Goal: Communication & Community: Participate in discussion

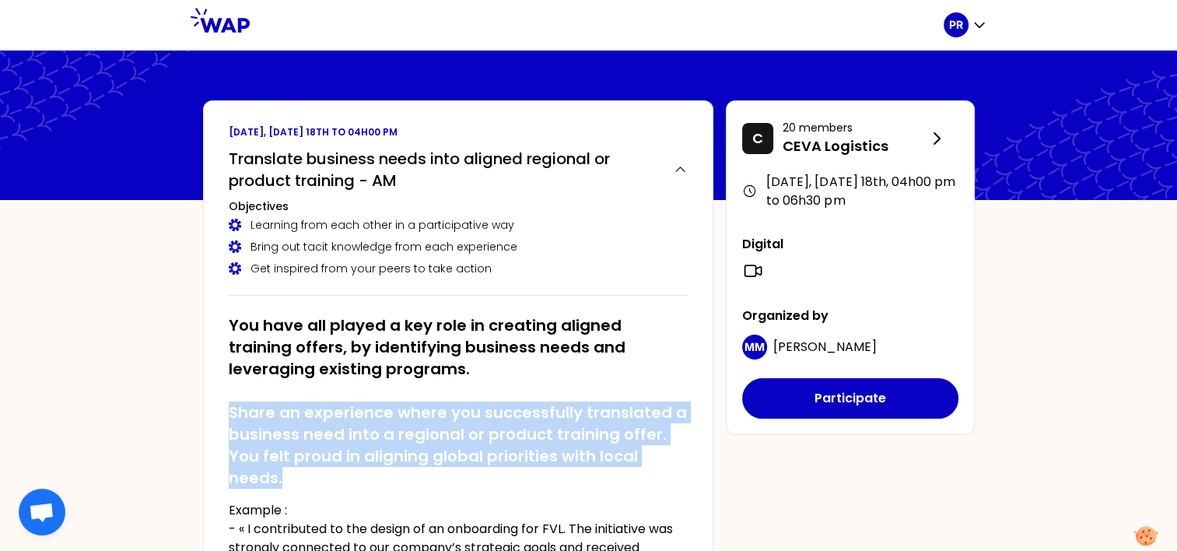
drag, startPoint x: 228, startPoint y: 406, endPoint x: 299, endPoint y: 484, distance: 105.7
click at [299, 484] on h2 "You have all played a key role in creating aligned training offers, by identify…" at bounding box center [458, 401] width 459 height 174
copy h2 "Share an experience where you successfully translated a business need into a re…"
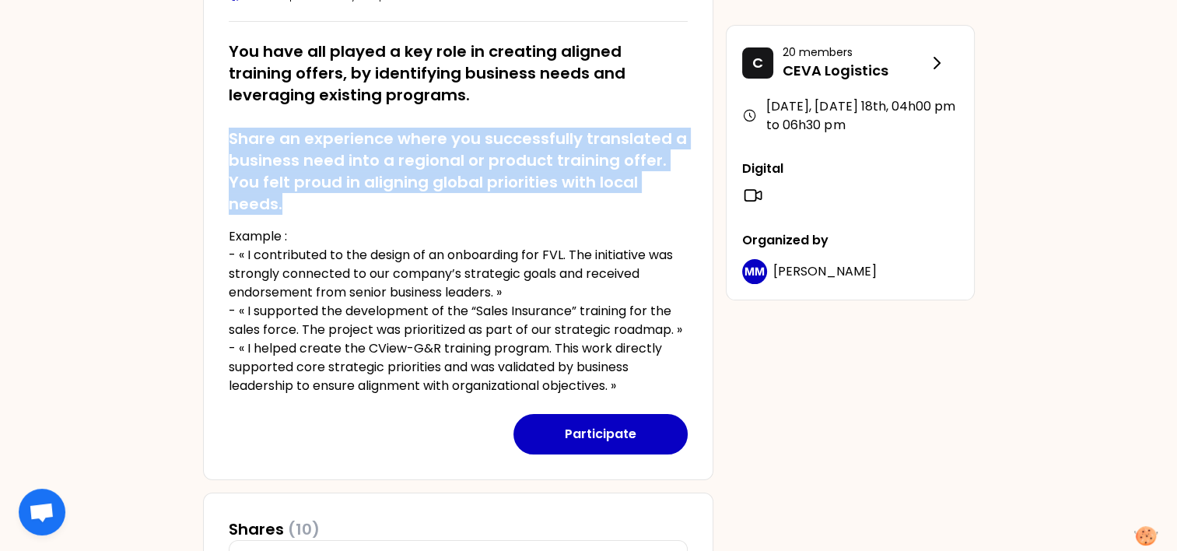
scroll to position [311, 0]
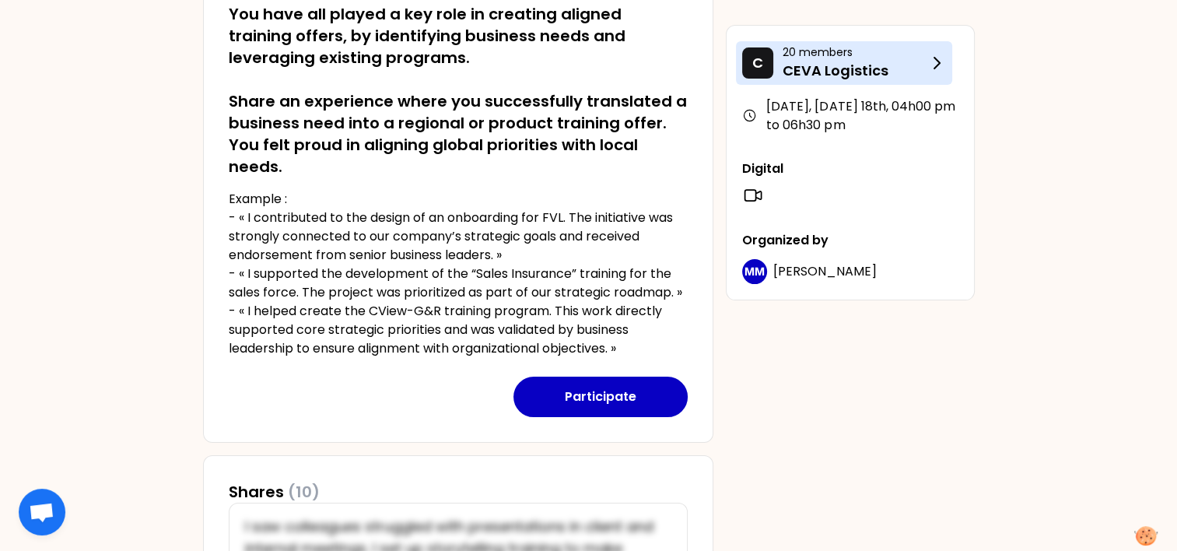
click at [944, 62] on icon at bounding box center [936, 63] width 19 height 19
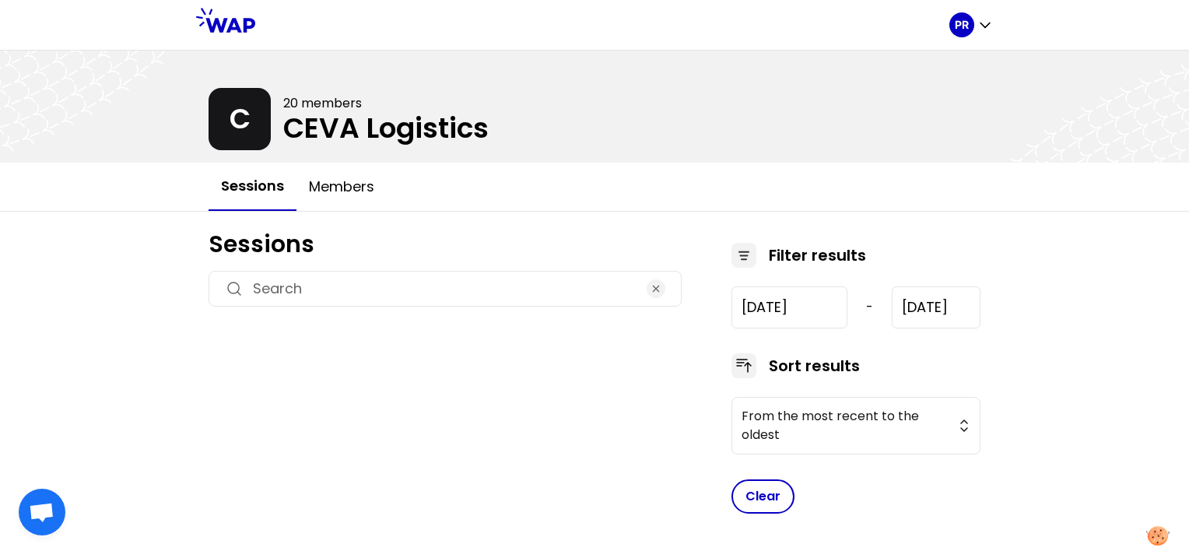
type input "2025-6-18"
type input "2025-9-18"
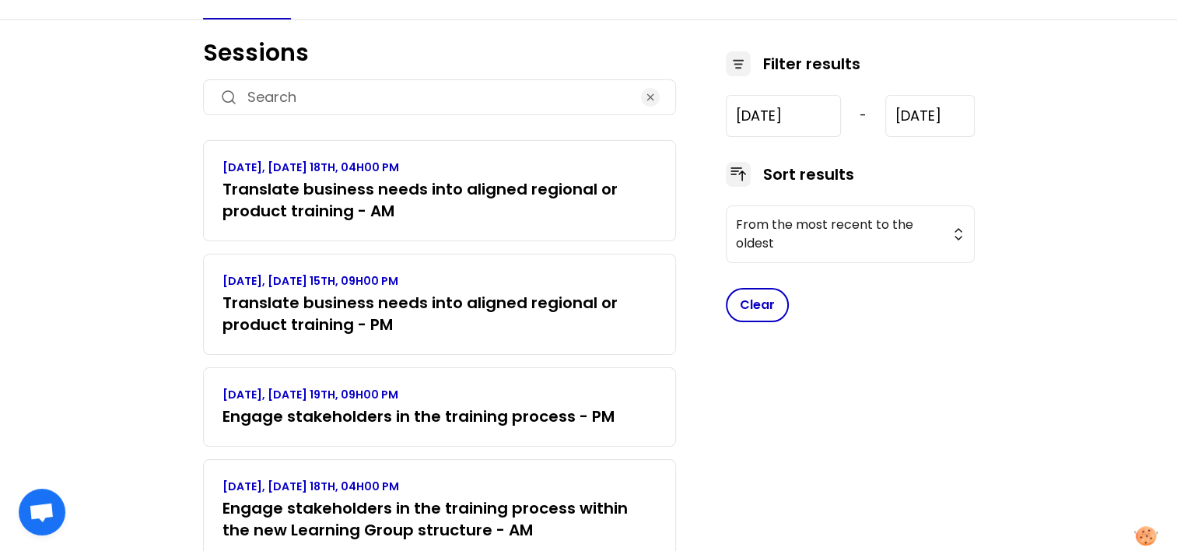
scroll to position [93, 0]
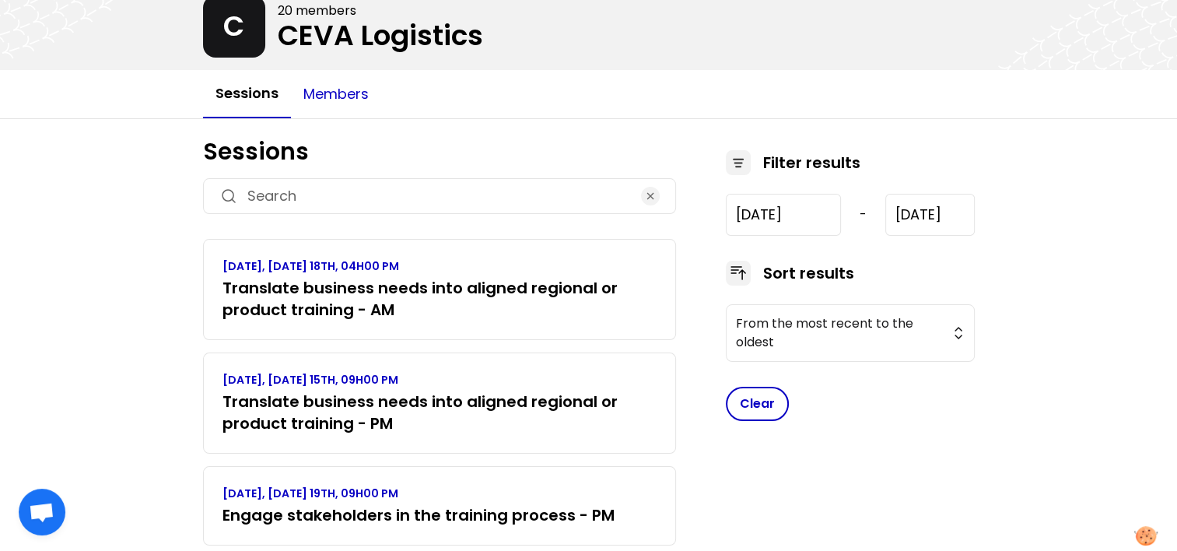
click at [337, 93] on button "Members" at bounding box center [336, 94] width 90 height 47
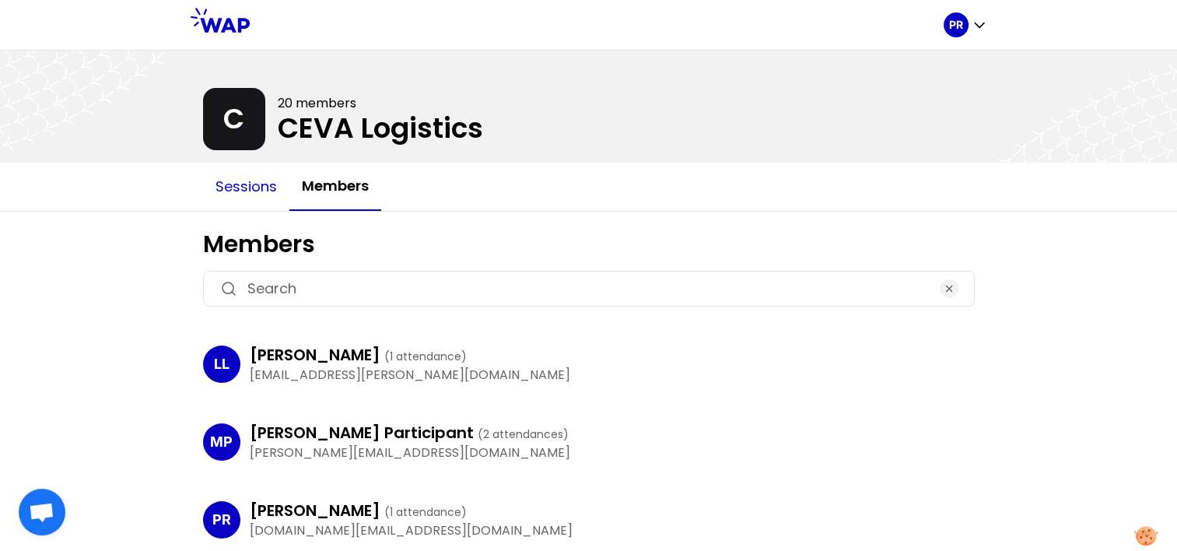
click at [249, 184] on button "Sessions" at bounding box center [246, 186] width 86 height 47
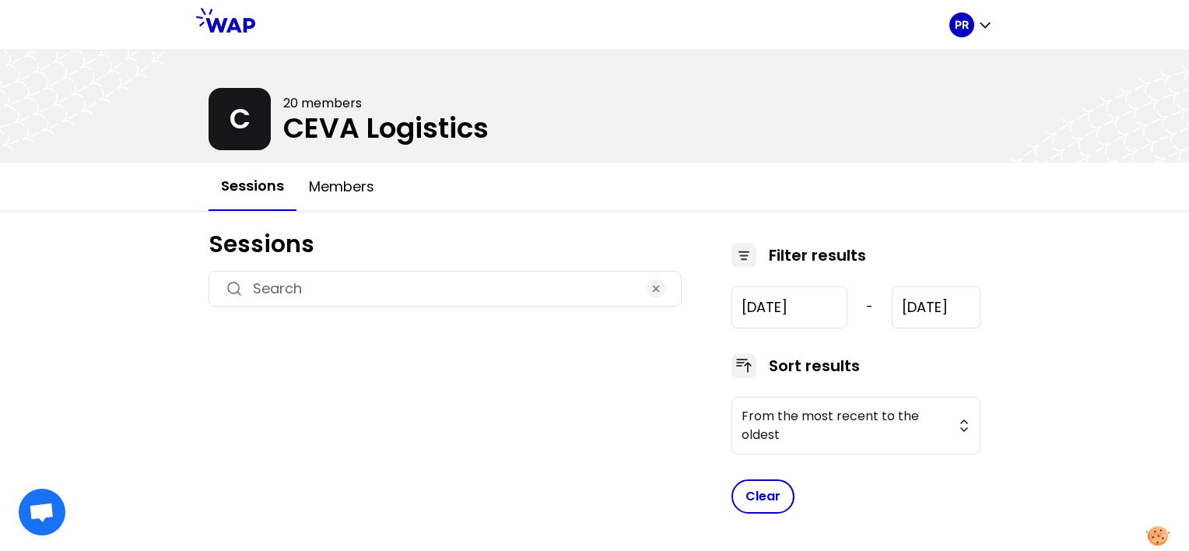
type input "2025-6-18"
type input "2025-9-18"
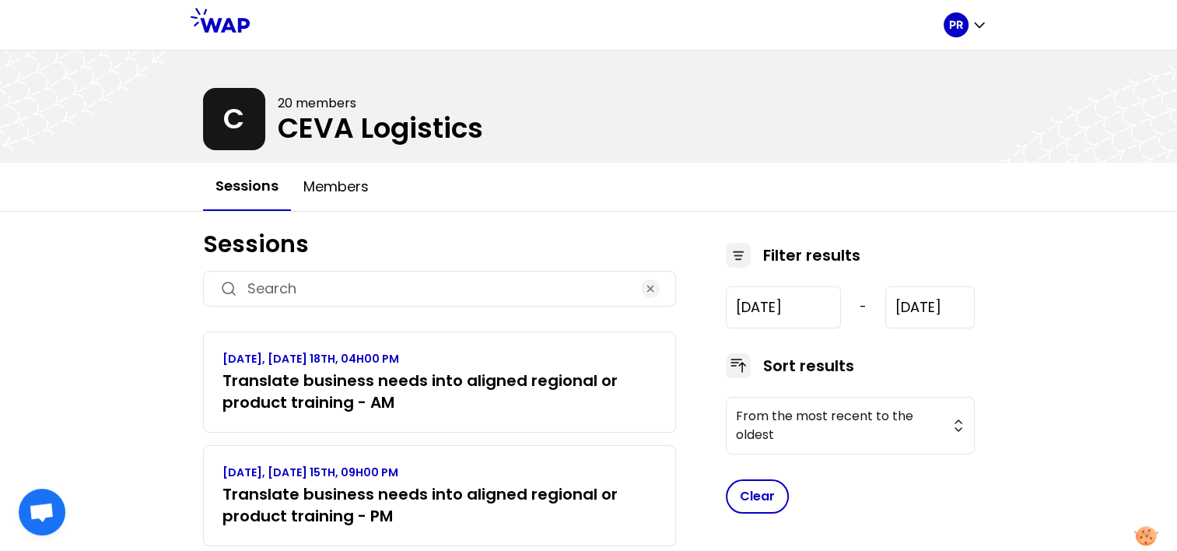
scroll to position [248, 0]
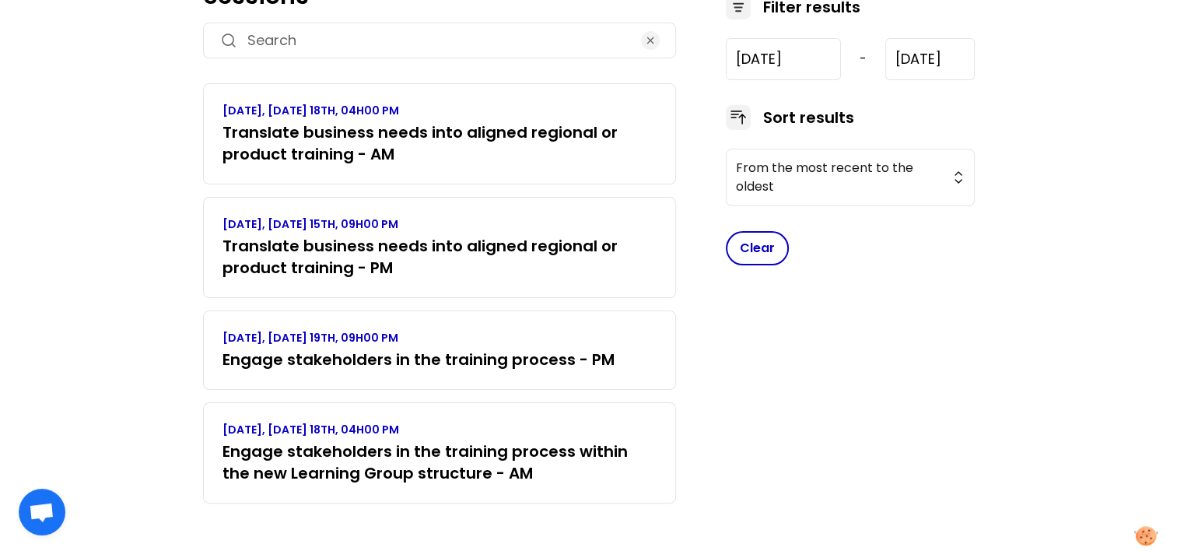
click at [505, 147] on h3 "Translate business needs into aligned regional or product training - AM" at bounding box center [439, 143] width 434 height 44
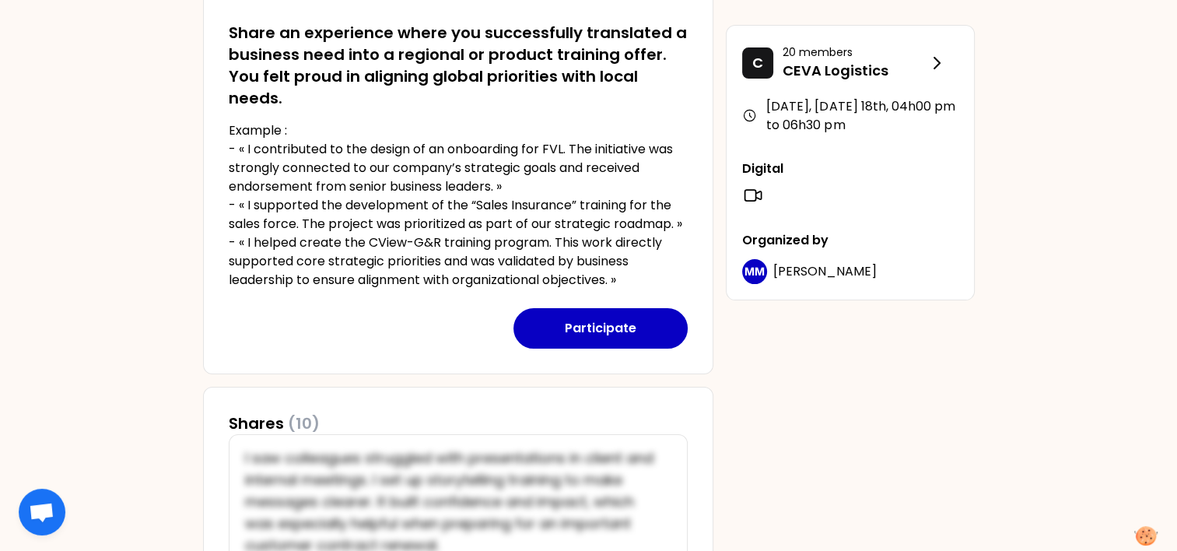
scroll to position [389, 0]
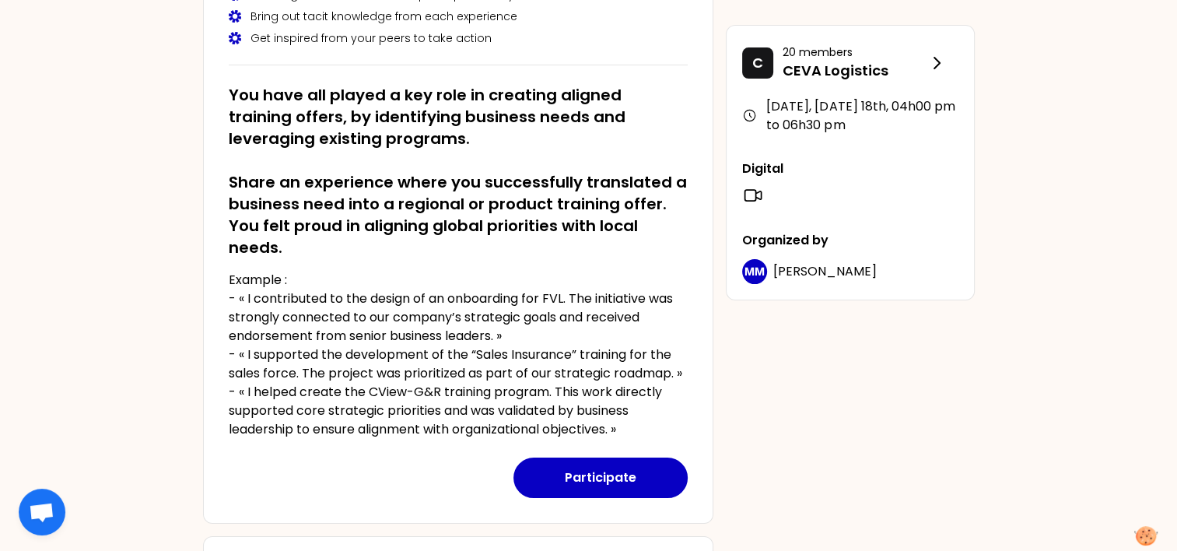
scroll to position [233, 0]
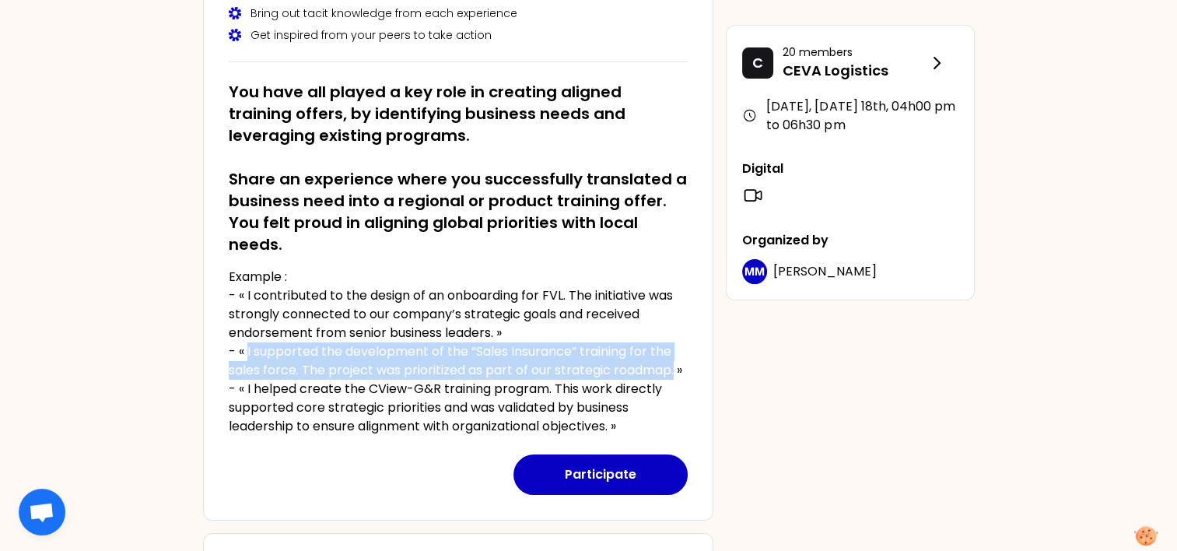
drag, startPoint x: 247, startPoint y: 345, endPoint x: 674, endPoint y: 370, distance: 427.8
click at [674, 370] on p "Example : - « I contributed to the design of an onboarding for FVL. The initiat…" at bounding box center [458, 352] width 459 height 168
copy p "I supported the development of the “Sales Insurance” training for the sales for…"
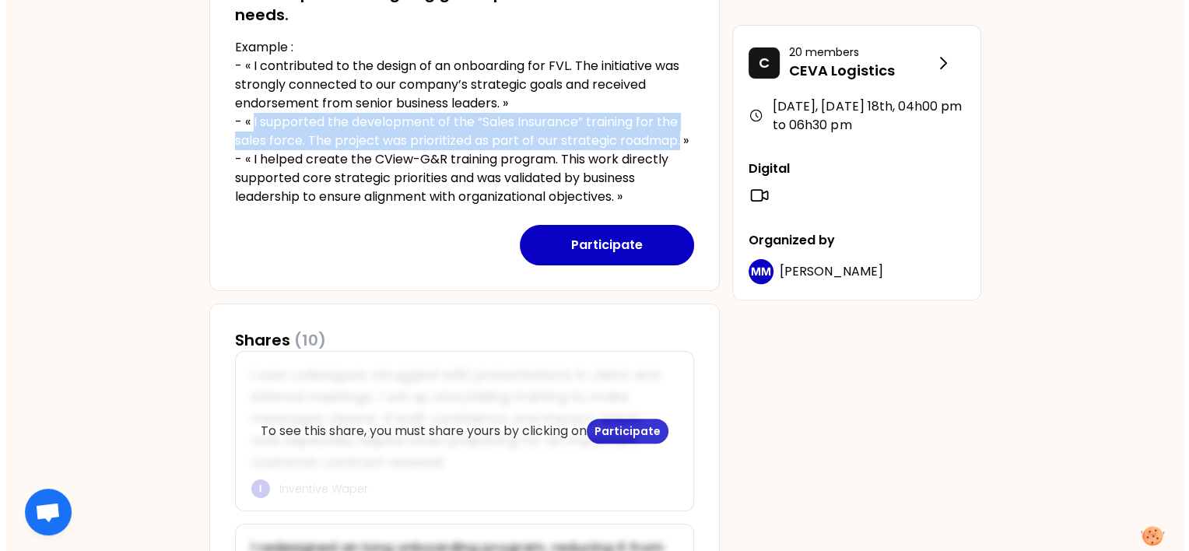
scroll to position [467, 0]
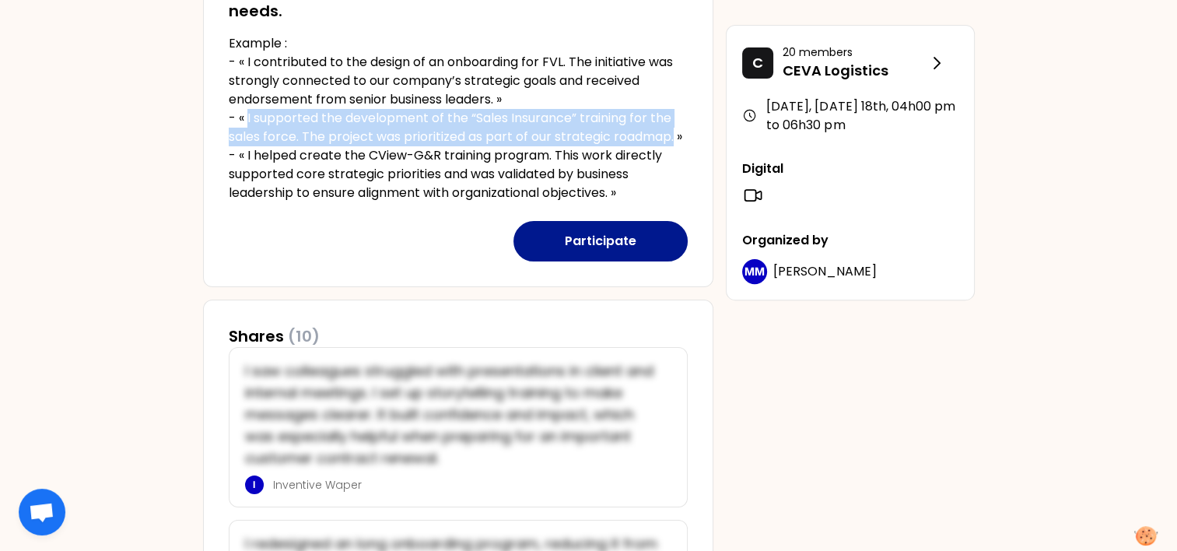
click at [596, 247] on button "Participate" at bounding box center [600, 241] width 174 height 40
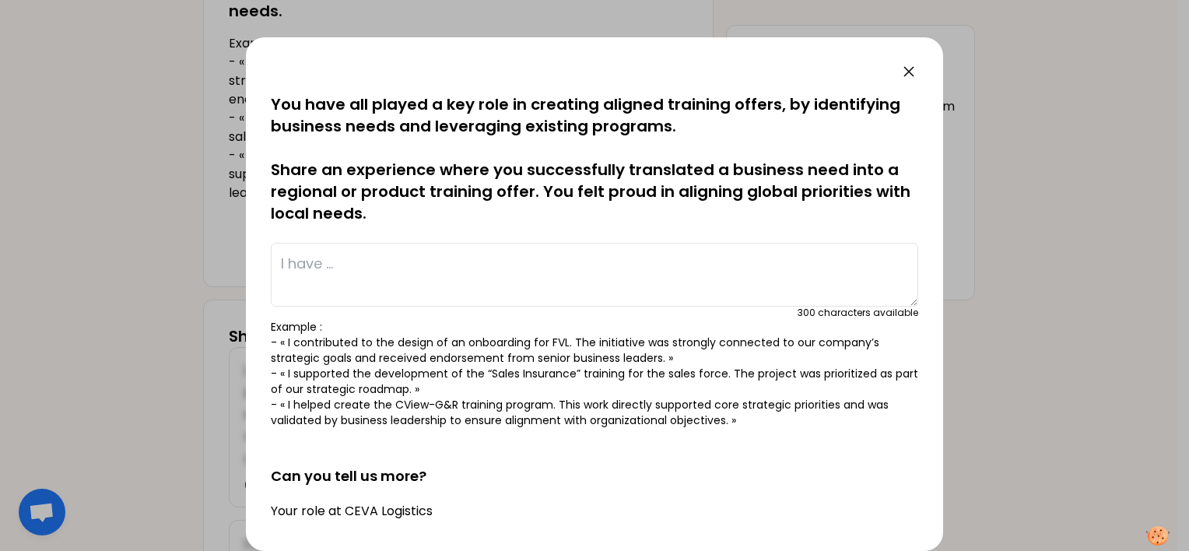
click at [417, 261] on textarea at bounding box center [594, 275] width 647 height 64
paste textarea "I supported the deployment of the “Customer Value Sales” training for the sales…"
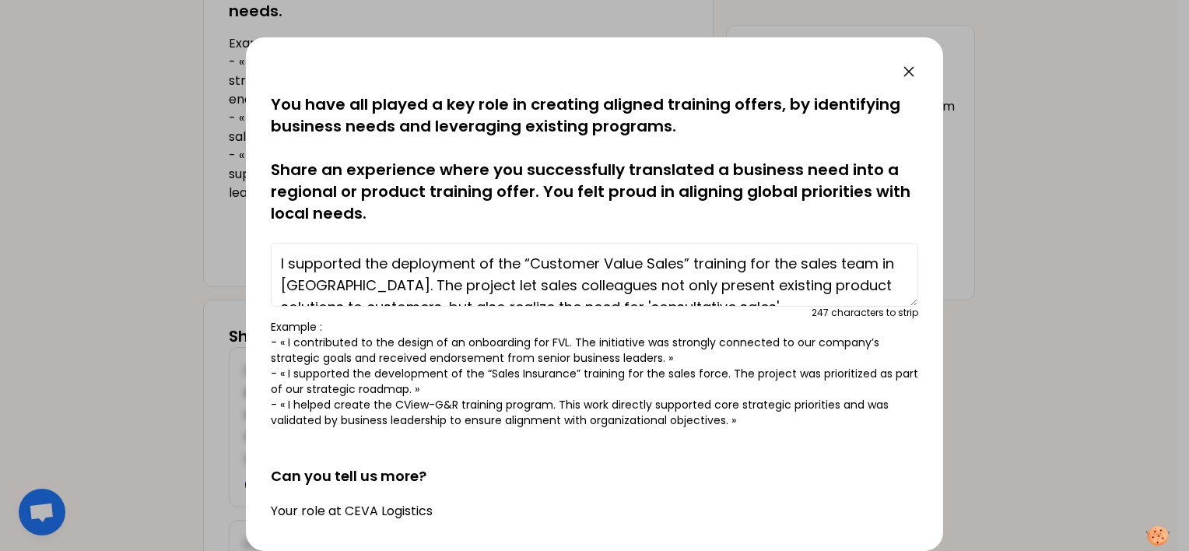
scroll to position [120, 0]
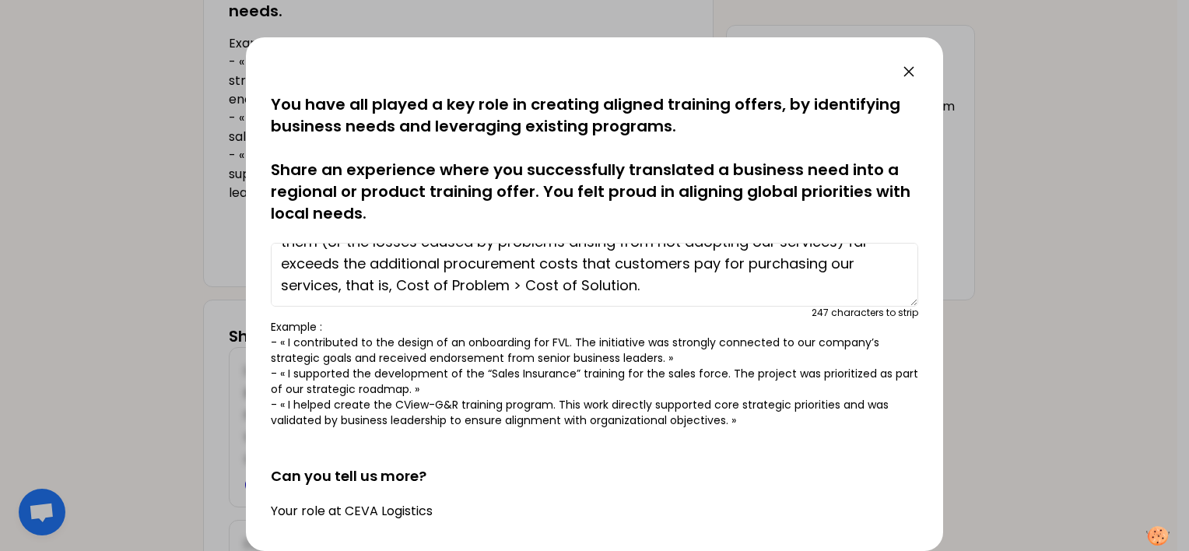
click at [647, 275] on textarea "I supported the deployment of the “Customer Value Sales” training for the sales…" at bounding box center [594, 275] width 647 height 64
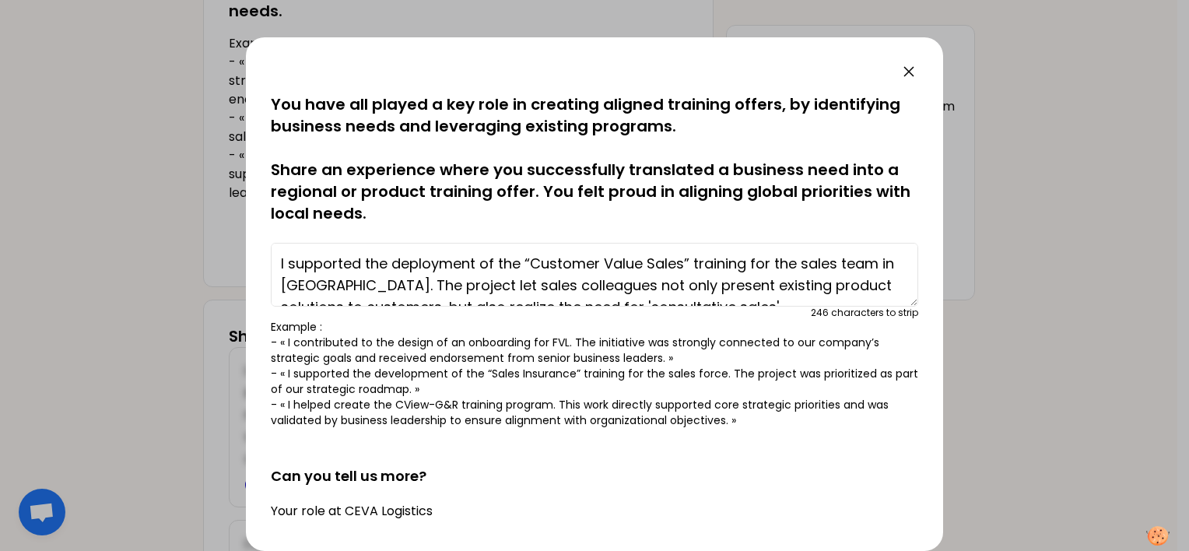
scroll to position [31, 0]
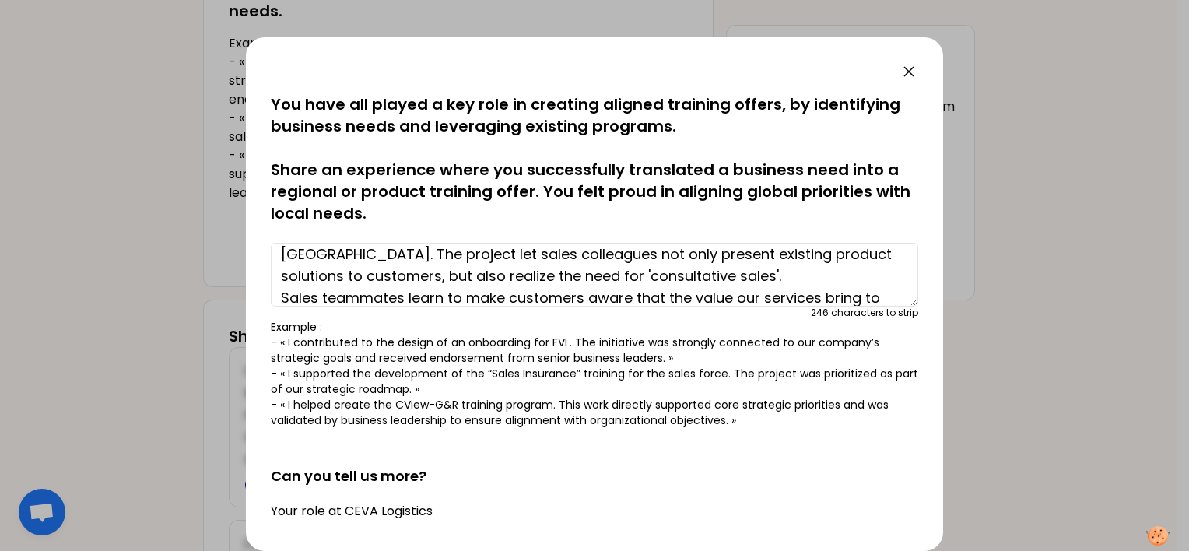
click at [647, 271] on textarea "I supported the deployment of the “Customer Value Sales” training for the sales…" at bounding box center [594, 275] width 647 height 64
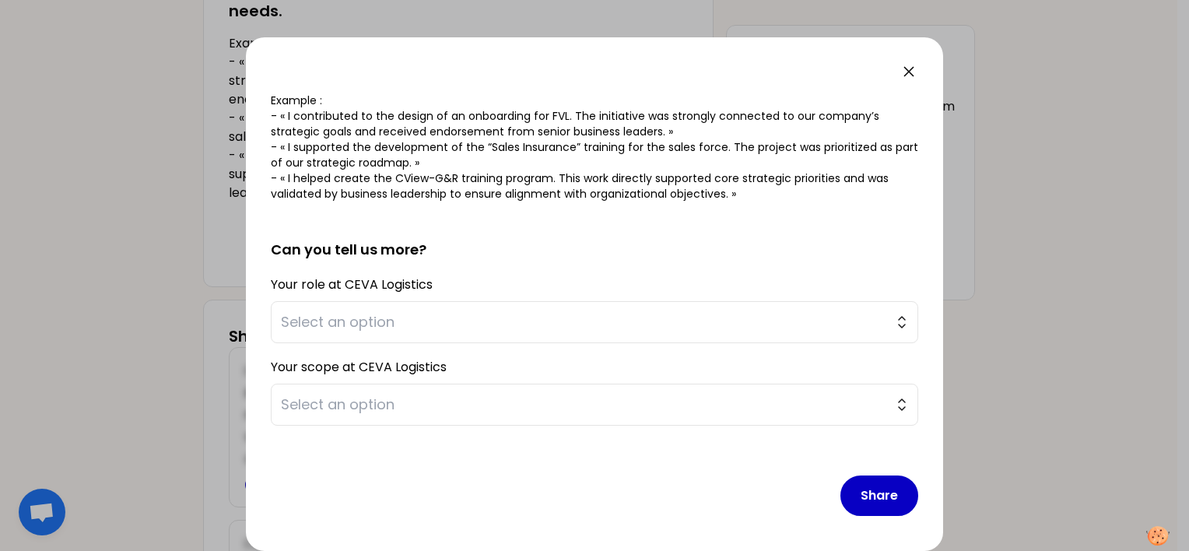
scroll to position [227, 0]
type textarea "I supported the deployment of the “Customer Value Sales” training for the sales…"
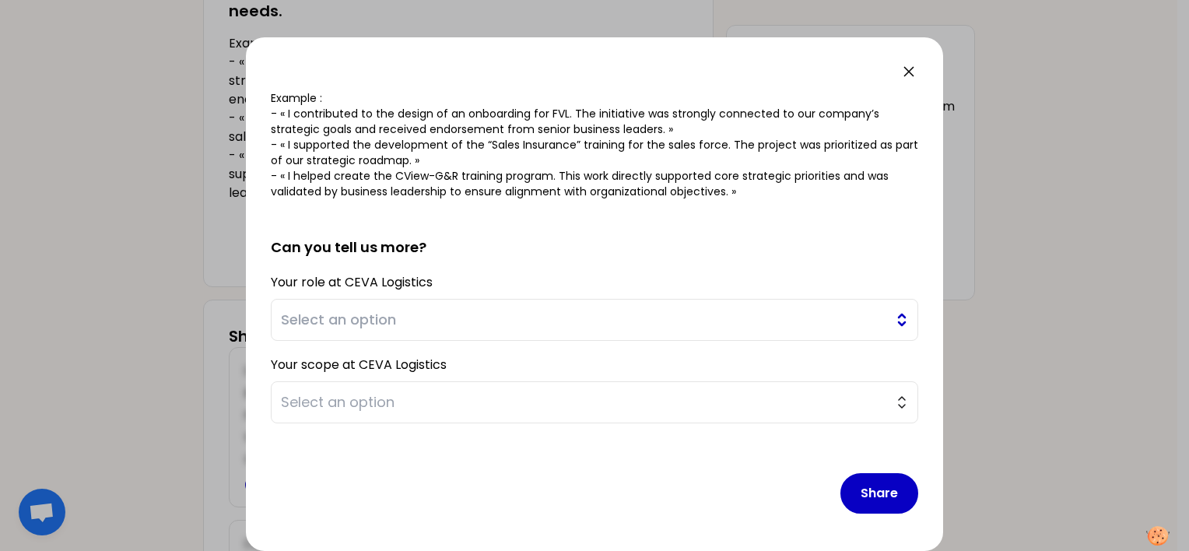
click at [404, 314] on span "Select an option" at bounding box center [583, 320] width 605 height 22
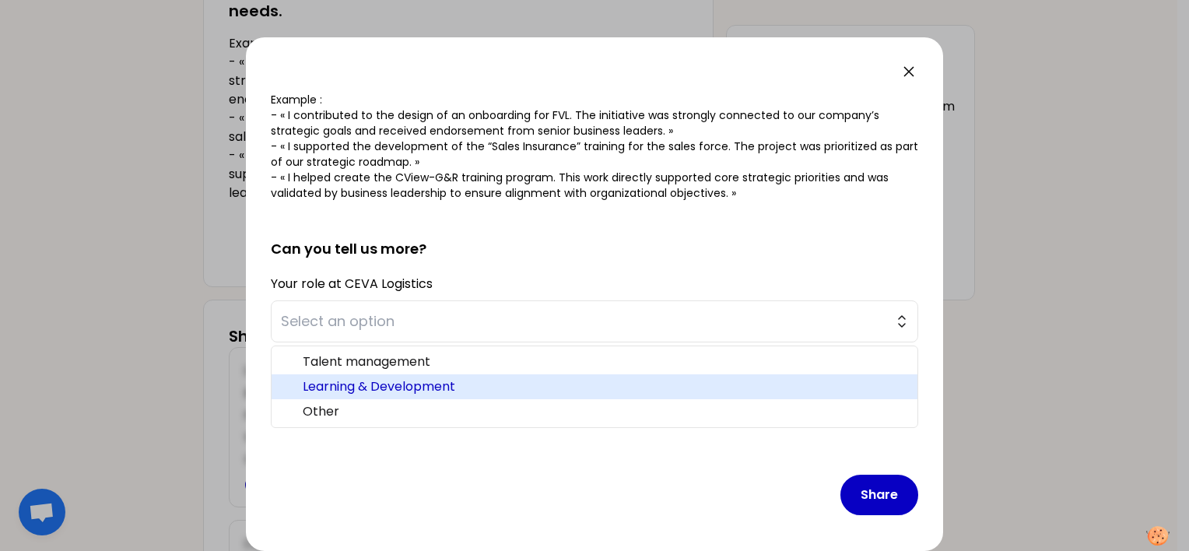
click at [422, 385] on span "Learning & Development" at bounding box center [604, 386] width 602 height 19
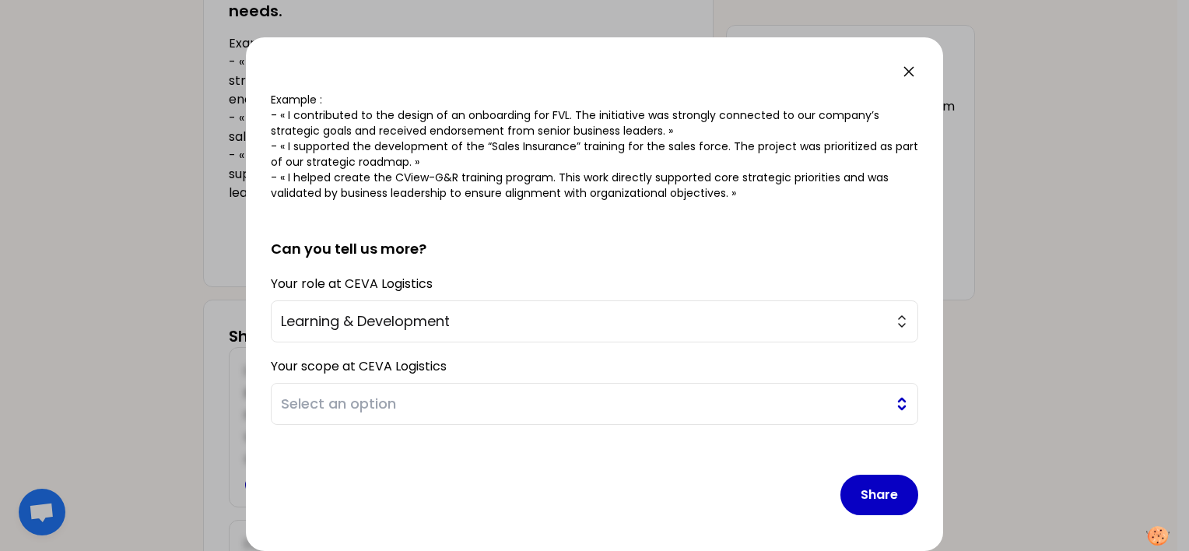
click at [415, 396] on span "Select an option" at bounding box center [583, 404] width 605 height 22
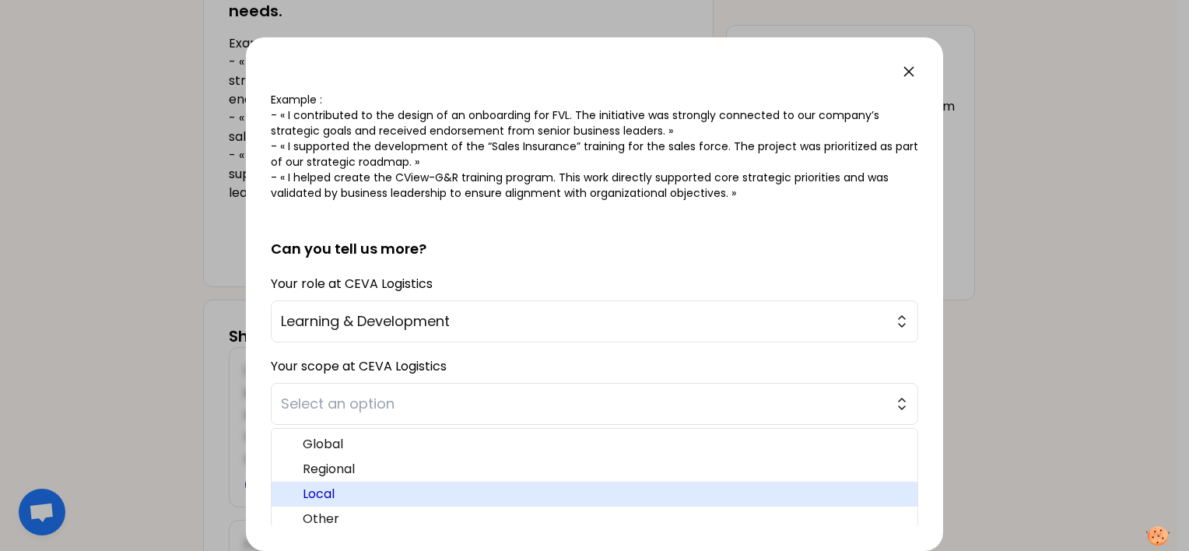
click at [357, 492] on span "Local" at bounding box center [604, 494] width 602 height 19
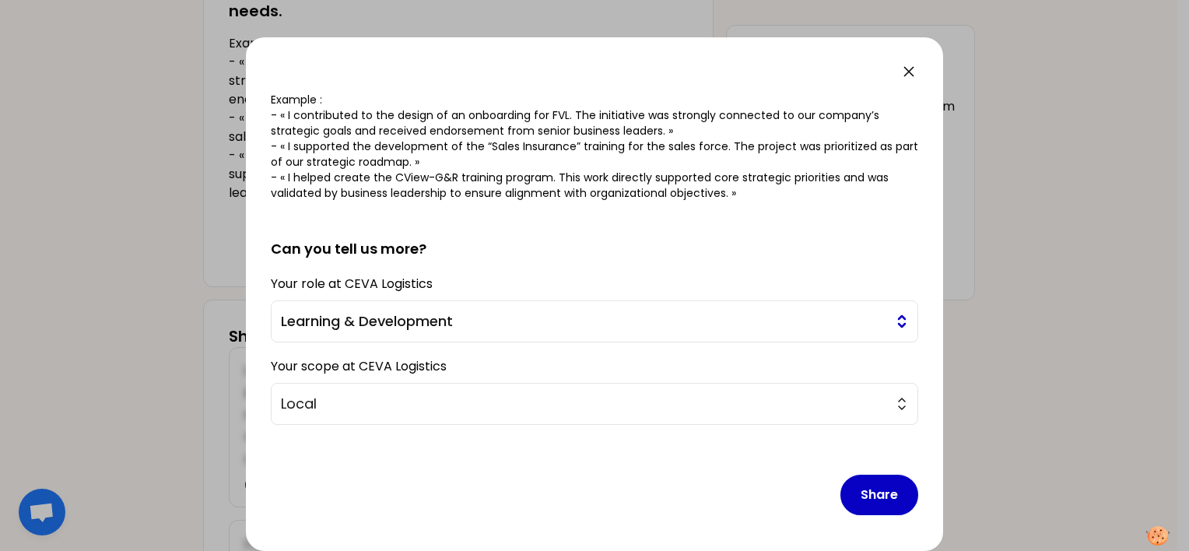
click at [580, 316] on span "Learning & Development" at bounding box center [583, 321] width 605 height 22
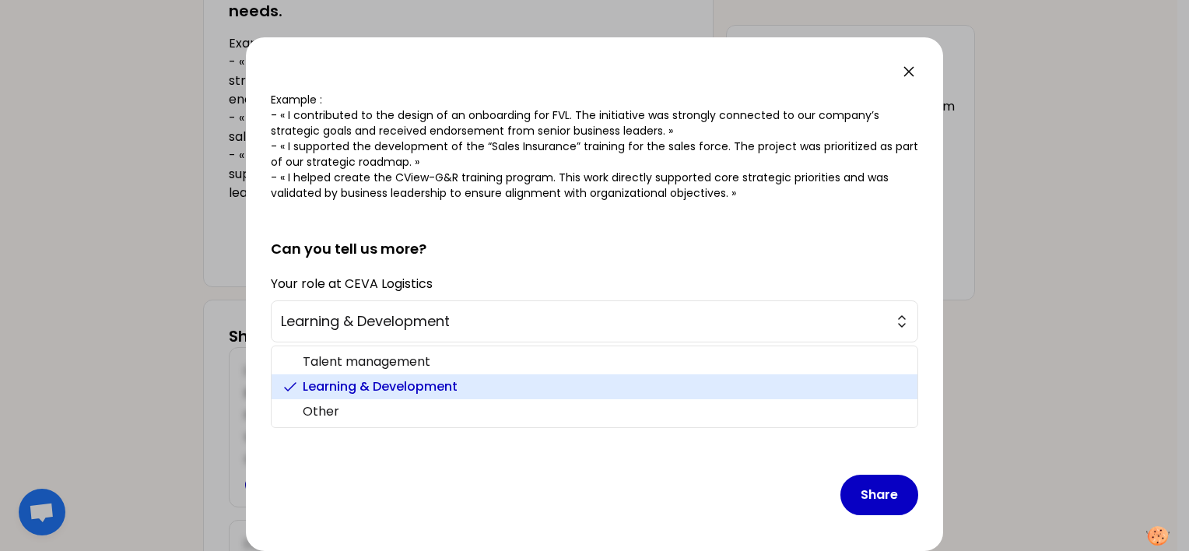
click at [922, 220] on div "saved You have all played a key role in creating aligned training offers, by id…" at bounding box center [594, 293] width 697 height 513
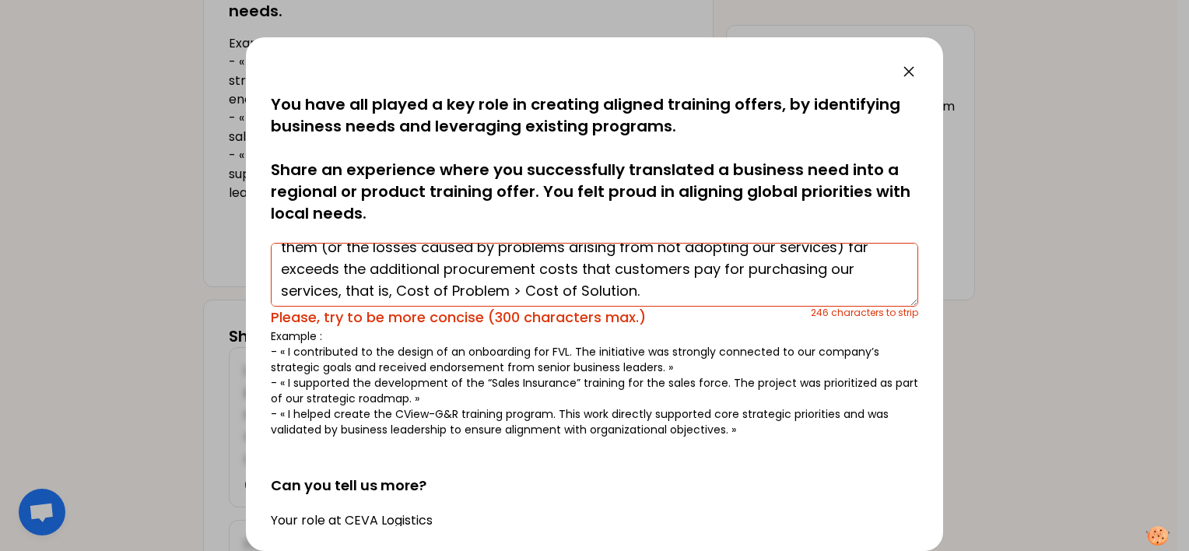
scroll to position [109, 0]
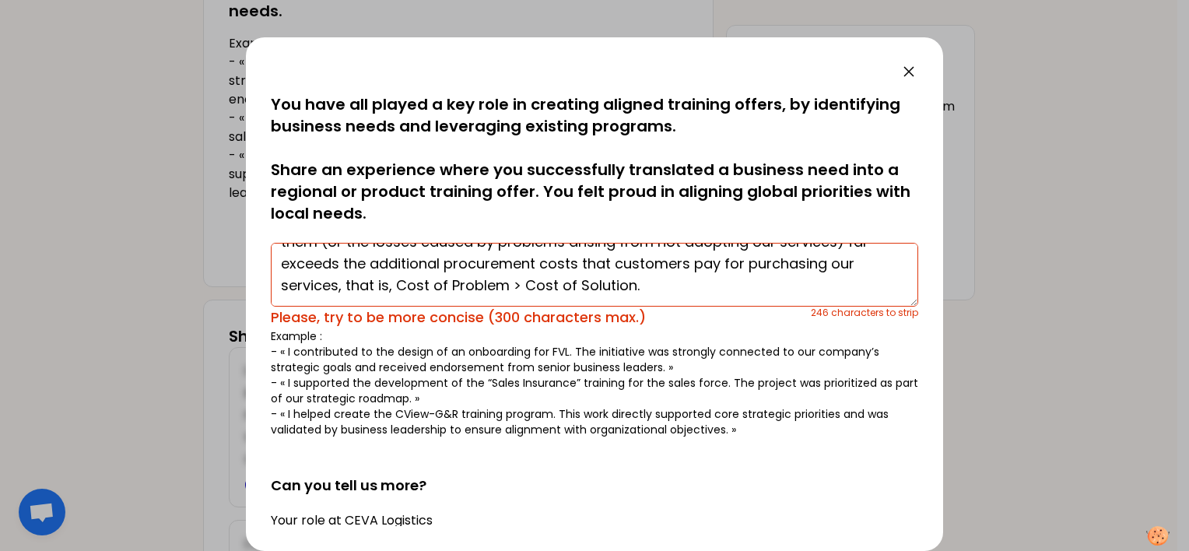
click at [621, 271] on textarea "I supported the deployment of the “Customer Value Sales” training for the sales…" at bounding box center [594, 275] width 647 height 64
click at [652, 271] on textarea "I supported the deployment of the “Customer Value Sales” training for the sales…" at bounding box center [594, 275] width 647 height 64
click at [647, 286] on textarea "I supported the deployment of the “Customer Value Sales” training for the sales…" at bounding box center [594, 275] width 647 height 64
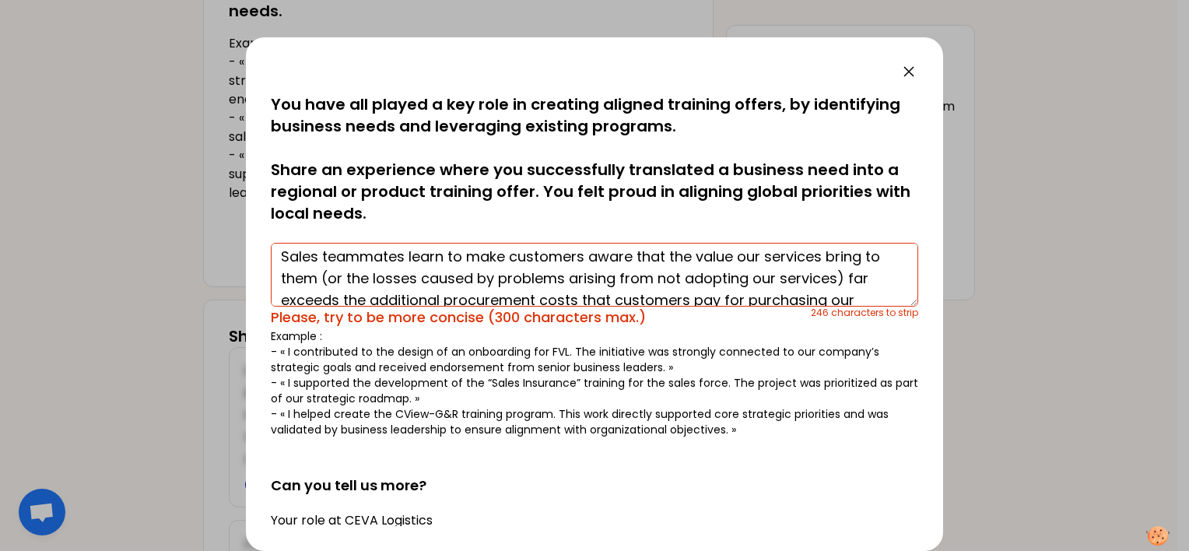
scroll to position [0, 0]
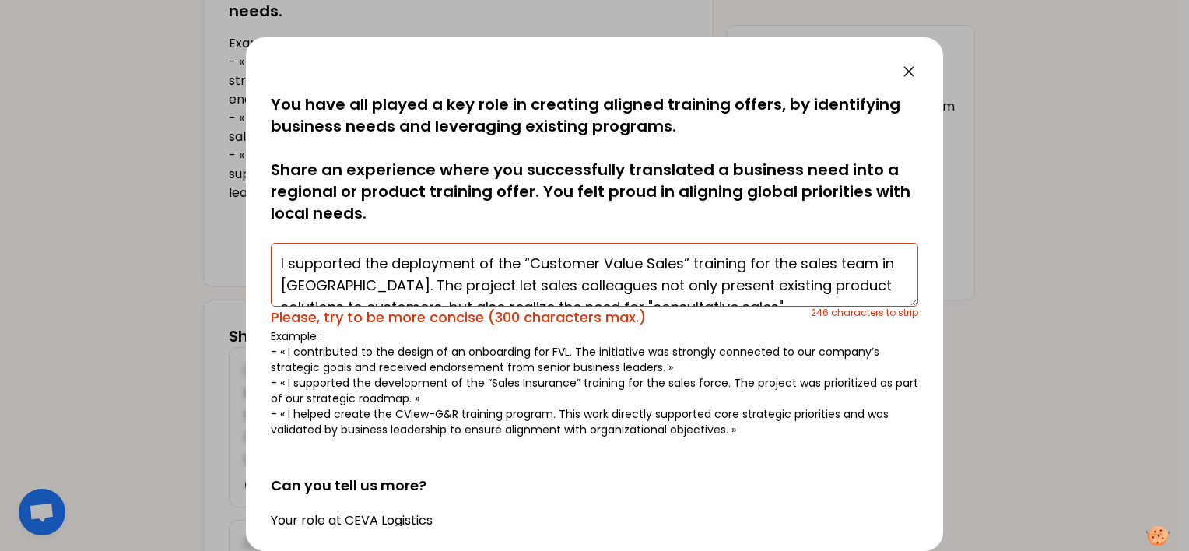
drag, startPoint x: 647, startPoint y: 286, endPoint x: 187, endPoint y: 221, distance: 464.4
click at [187, 221] on div "saved You have all played a key role in creating aligned training offers, by id…" at bounding box center [594, 275] width 1189 height 551
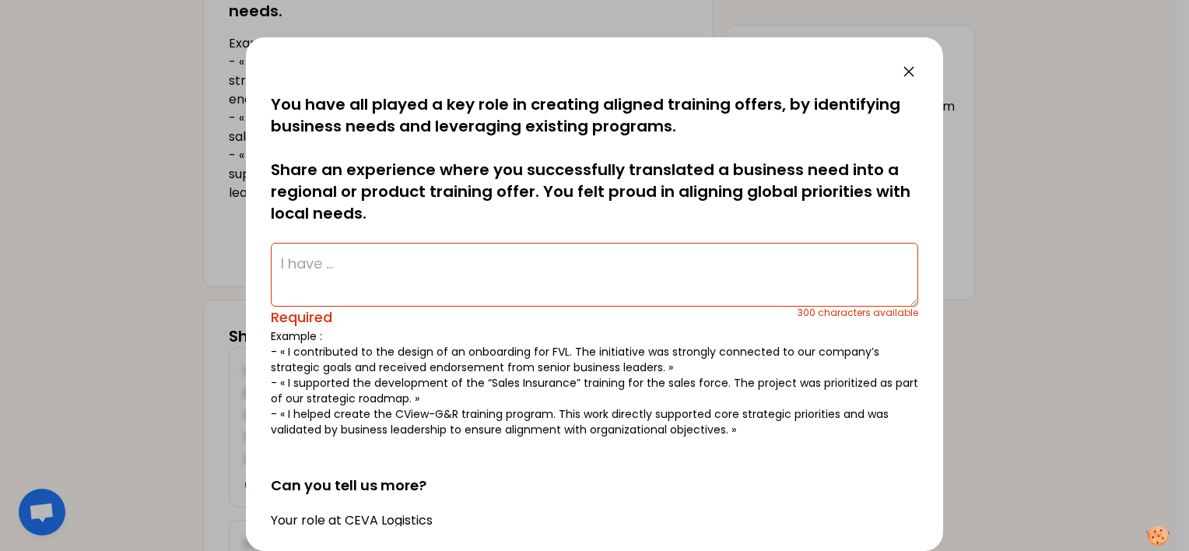
click at [406, 261] on textarea at bounding box center [594, 275] width 647 height 64
paste textarea "I supported the deployment of the “Customer Value Sales” training for the sales…"
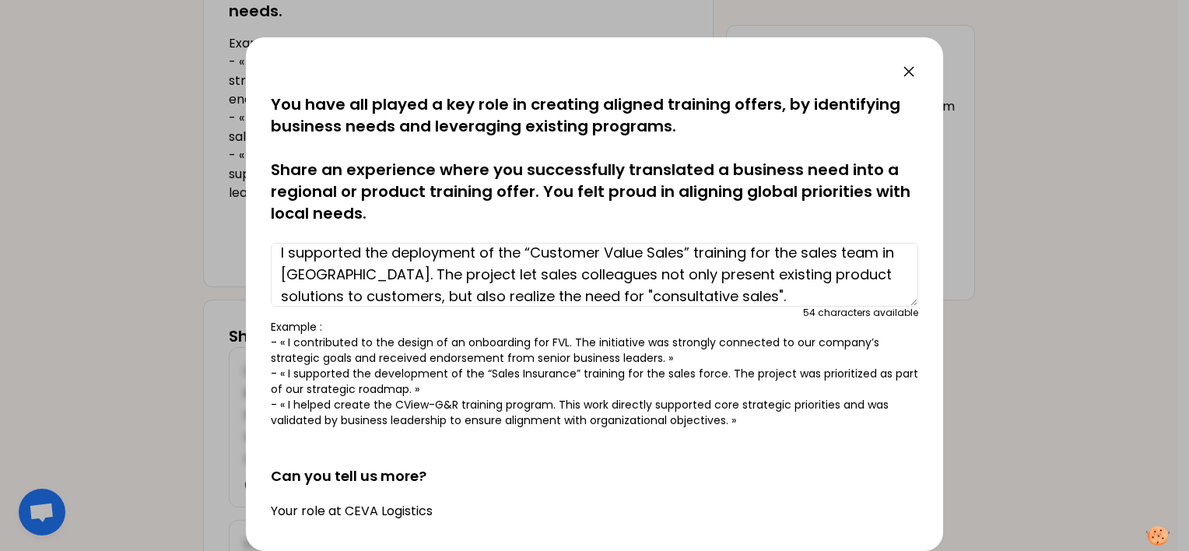
scroll to position [22, 0]
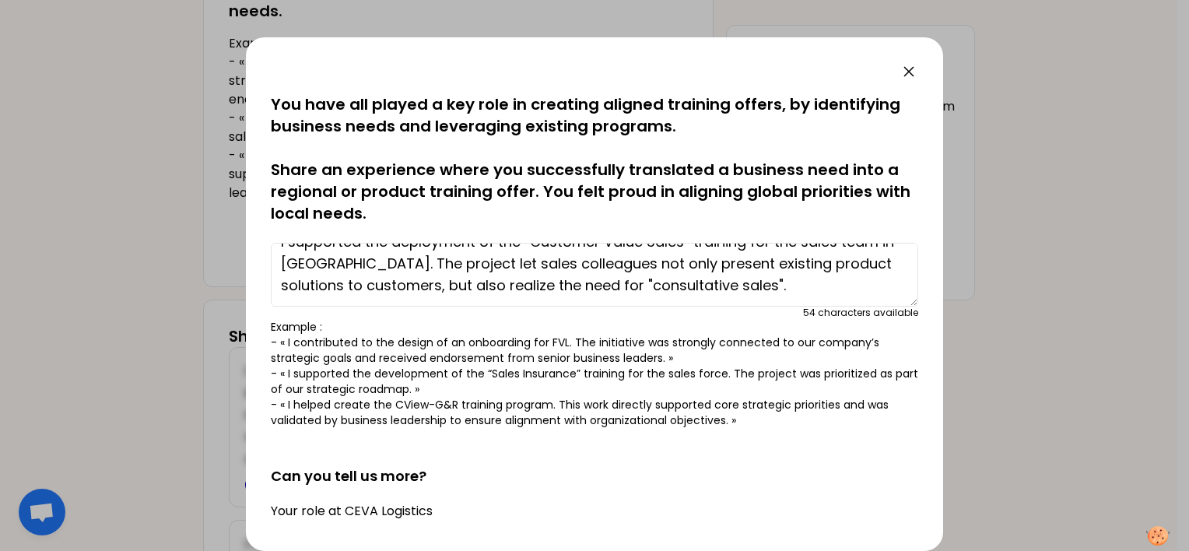
click at [811, 285] on textarea "I supported the deployment of the “Customer Value Sales” training for the sales…" at bounding box center [594, 275] width 647 height 64
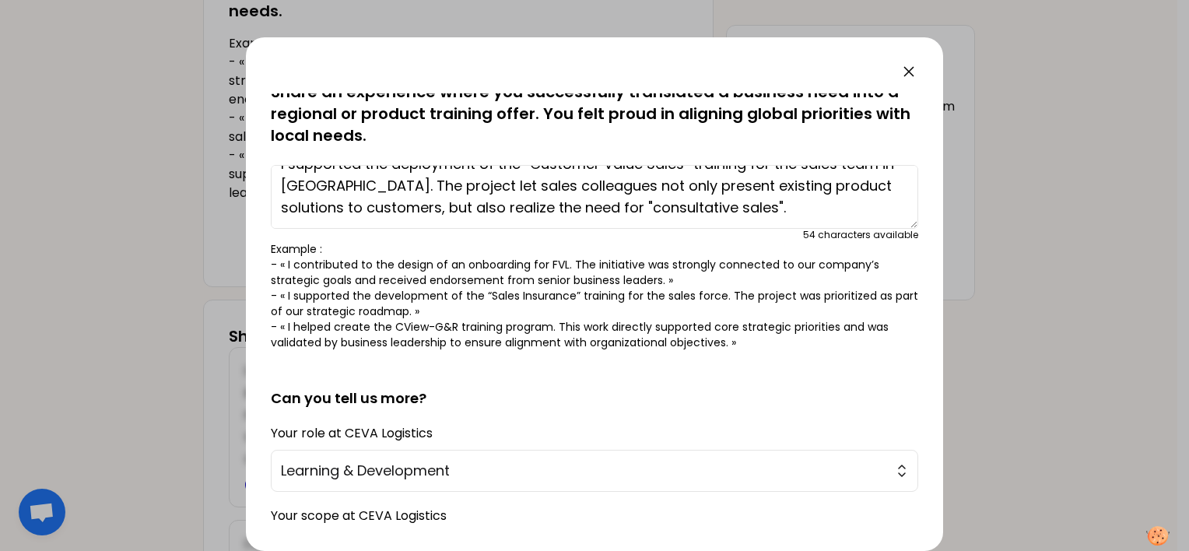
scroll to position [227, 0]
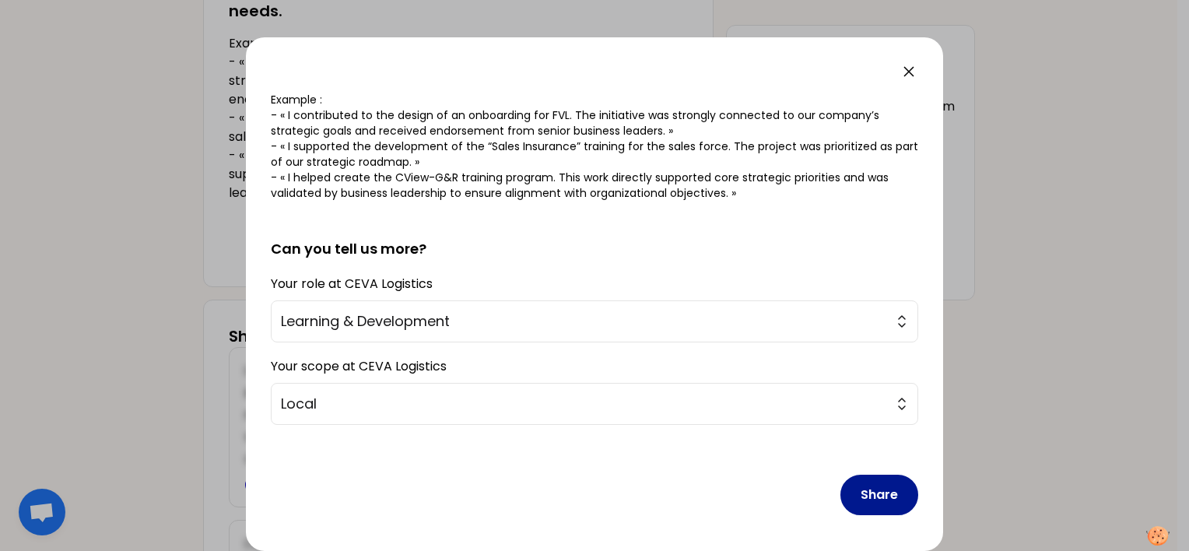
type textarea "I supported the deployment of the “Customer Value Sales” training for the sales…"
click at [856, 482] on button "Share" at bounding box center [879, 495] width 78 height 40
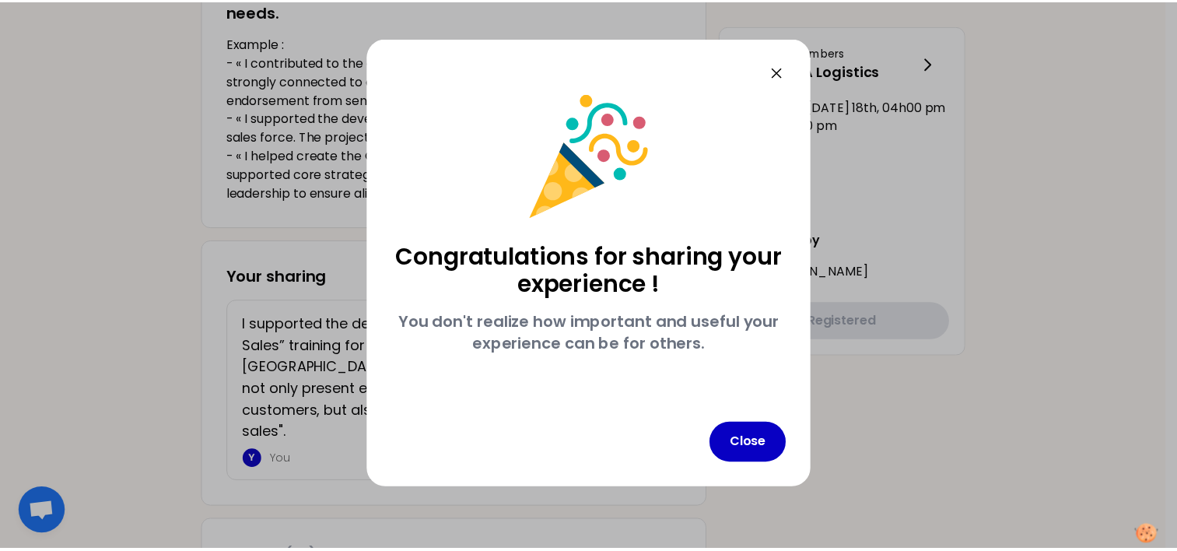
scroll to position [0, 0]
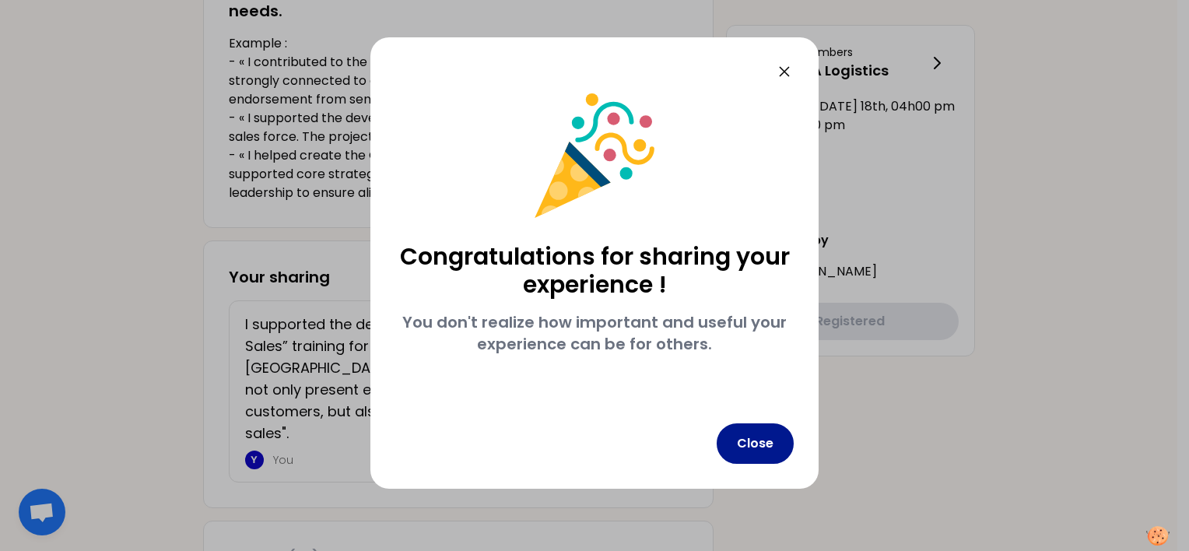
click at [762, 447] on button "Close" at bounding box center [754, 443] width 77 height 40
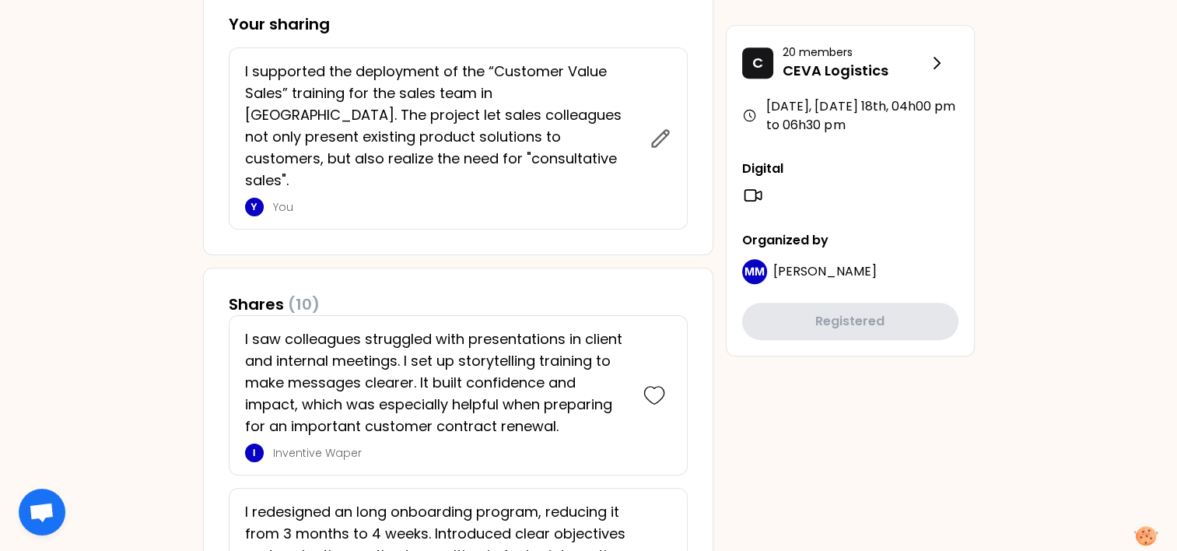
scroll to position [505, 0]
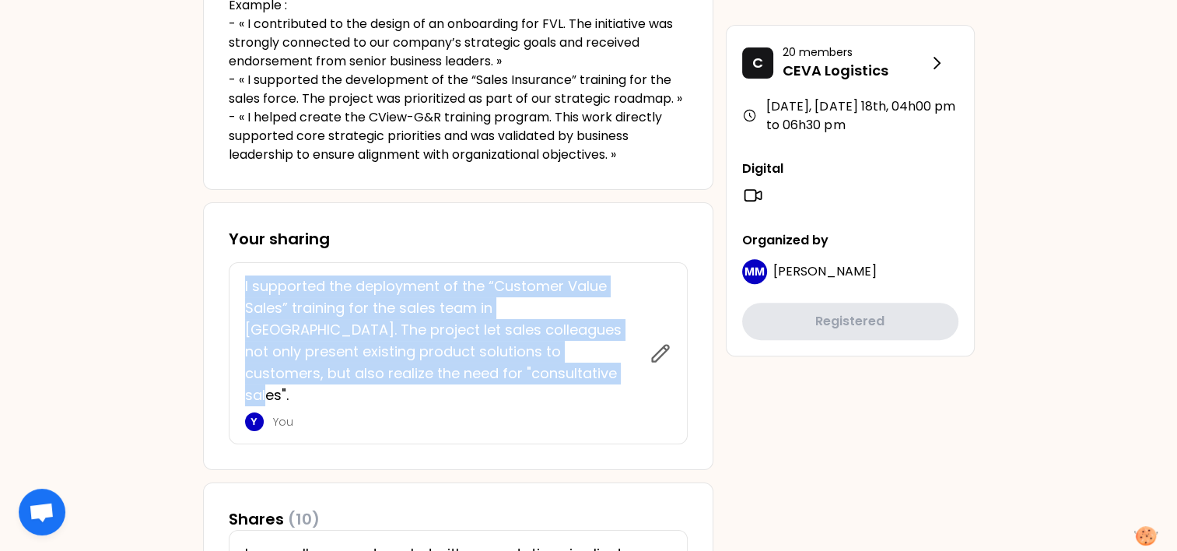
drag, startPoint x: 448, startPoint y: 375, endPoint x: 234, endPoint y: 288, distance: 231.0
click at [234, 288] on div "I supported the deployment of the “Customer Value Sales” training for the sales…" at bounding box center [458, 353] width 459 height 182
copy p "I supported the deployment of the “Customer Value Sales” training for the sales…"
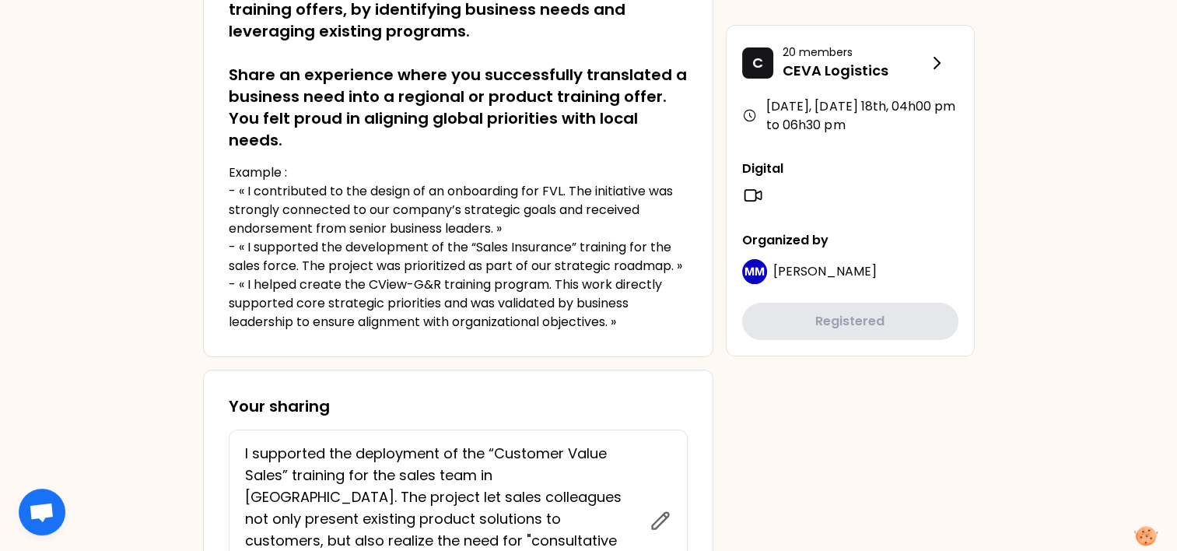
scroll to position [427, 0]
